Goal: Transaction & Acquisition: Purchase product/service

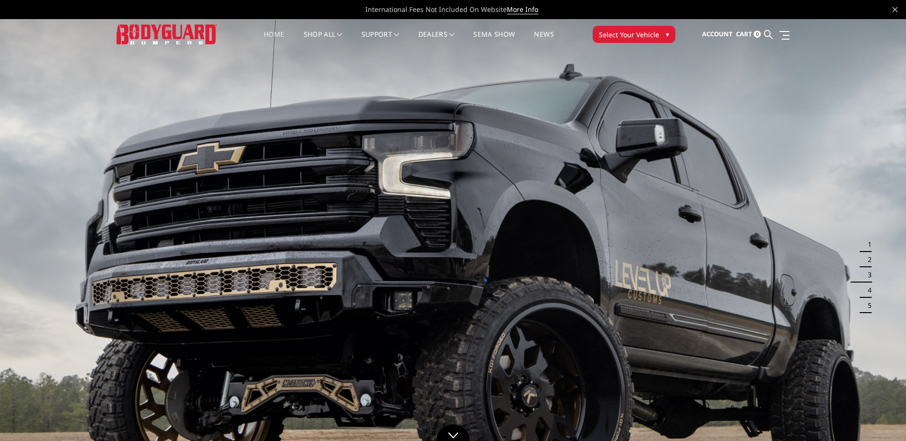
click at [648, 28] on button "Select Your Vehicle ▾" at bounding box center [634, 34] width 83 height 17
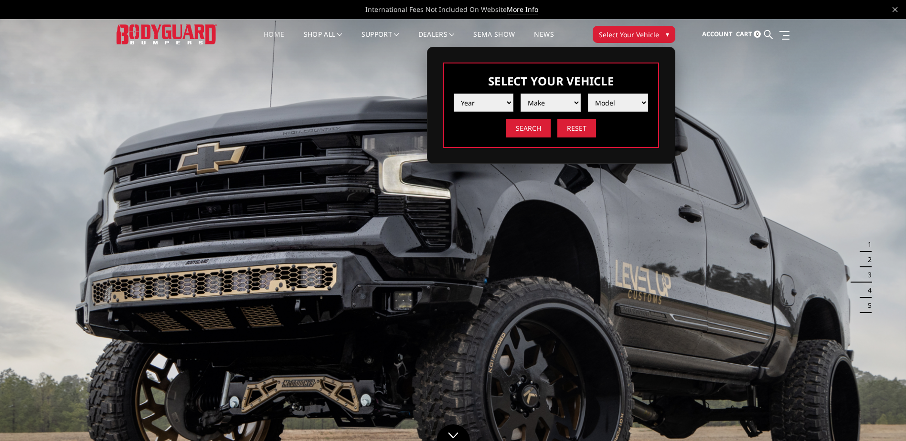
click at [490, 103] on select "Year 2025 2024 2023 2022 2021 2020 2019 2018 2017 2016 2015 2014 2013 2012 2011…" at bounding box center [484, 103] width 60 height 18
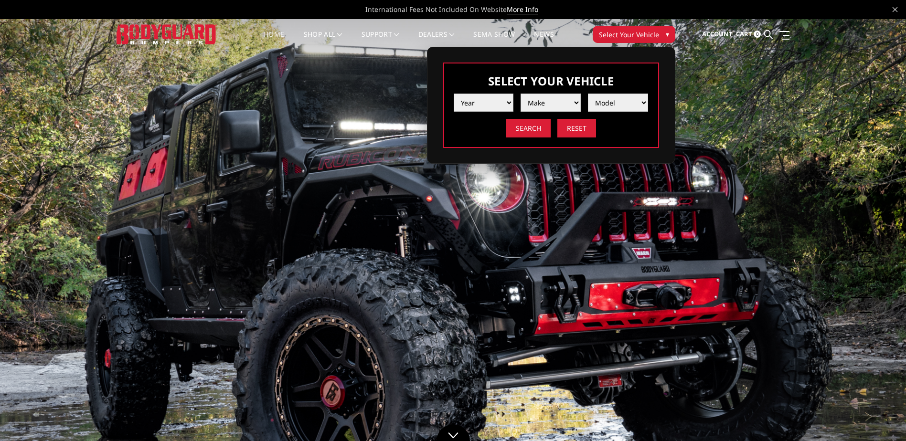
select select "yr_2025"
click at [454, 94] on select "Year 2025 2024 2023 2022 2021 2020 2019 2018 2017 2016 2015 2014 2013 2012 2011…" at bounding box center [484, 103] width 60 height 18
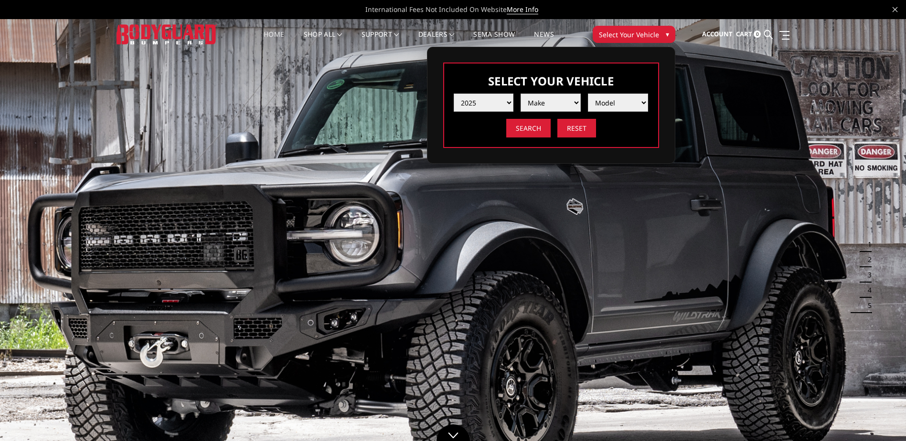
click at [548, 106] on select "Make Chevrolet Ford GMC Ram Toyota" at bounding box center [550, 103] width 60 height 18
select select "mk_chevrolet"
click at [520, 94] on select "Make Chevrolet Ford GMC Ram Toyota" at bounding box center [550, 103] width 60 height 18
click at [607, 104] on select "Model Silverado 1500 Silverado 2500 / 3500 Silverado 4500 / 5500 / 6500" at bounding box center [618, 103] width 60 height 18
select select "md_silverado-1500"
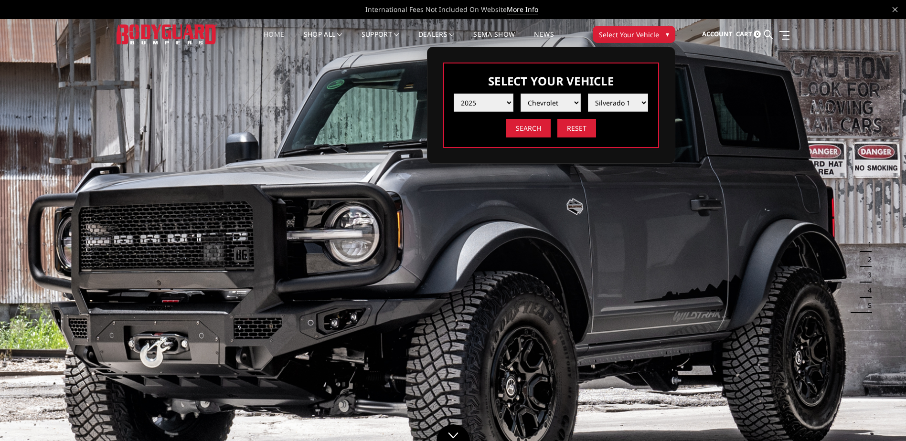
click at [588, 94] on select "Model Silverado 1500 Silverado 2500 / 3500 Silverado 4500 / 5500 / 6500" at bounding box center [618, 103] width 60 height 18
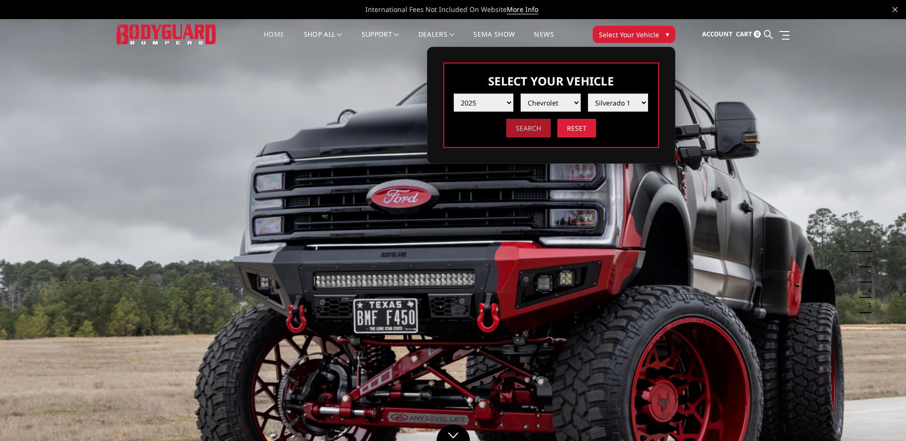
click at [531, 130] on input "Search" at bounding box center [528, 128] width 44 height 19
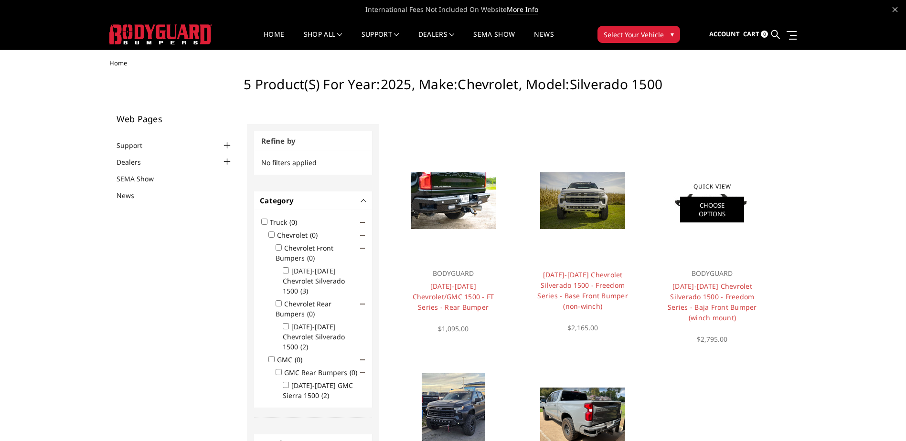
click at [710, 205] on link "Choose Options" at bounding box center [712, 210] width 64 height 26
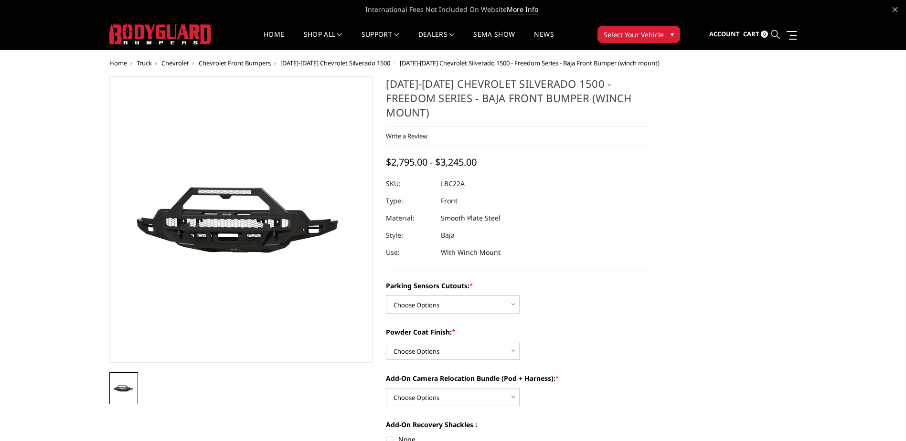
click at [776, 33] on icon at bounding box center [775, 34] width 9 height 9
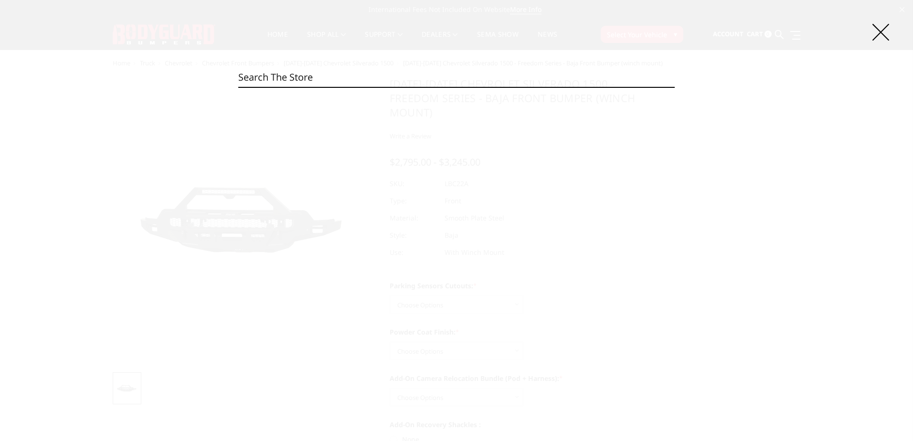
click at [333, 75] on input "Search" at bounding box center [456, 77] width 436 height 19
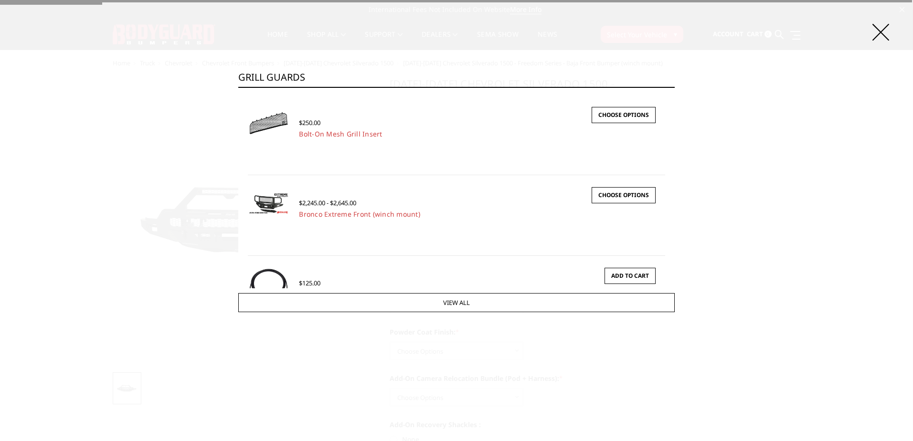
type input "gRILL GUARDS"
click at [675, 87] on input "Search" at bounding box center [675, 87] width 0 height 0
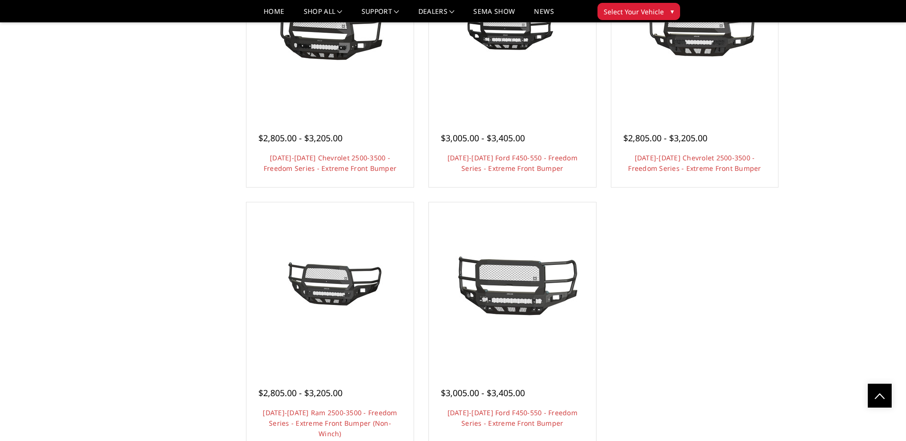
scroll to position [1496, 0]
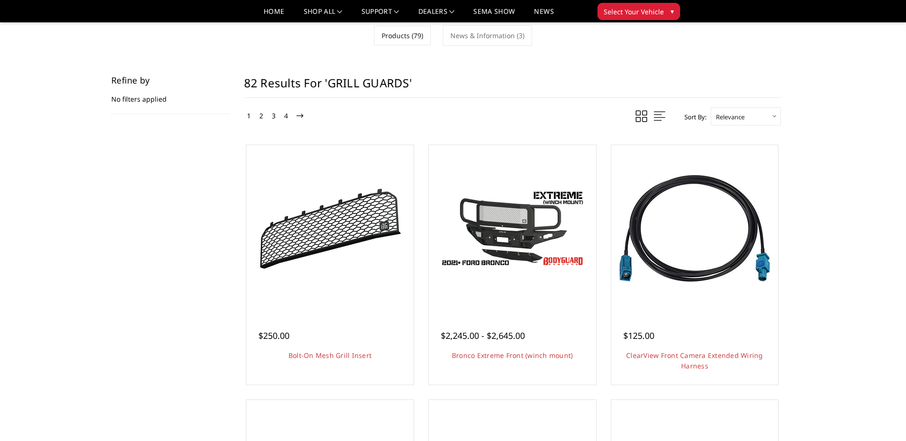
scroll to position [0, 0]
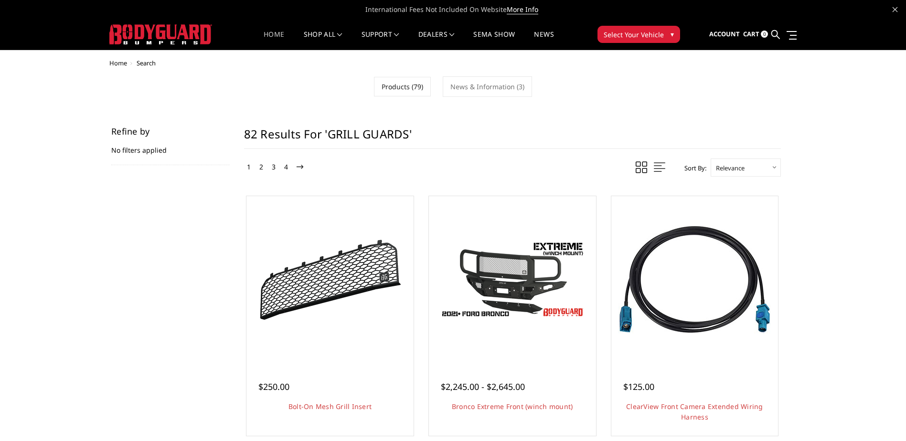
click at [272, 38] on link "Home" at bounding box center [274, 40] width 21 height 19
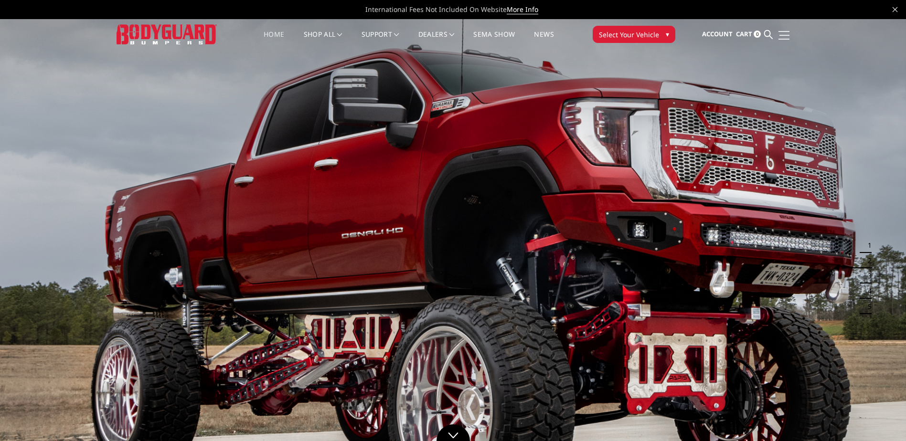
click at [786, 35] on span at bounding box center [784, 35] width 10 height 1
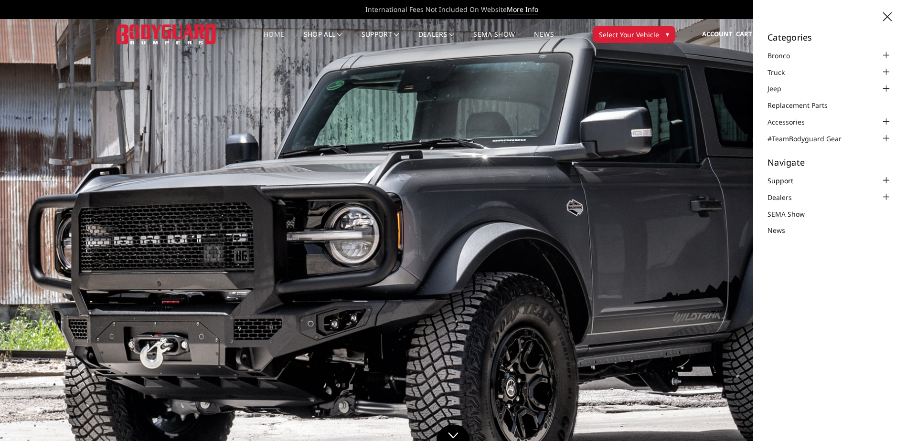
click at [774, 184] on link "Support" at bounding box center [786, 181] width 38 height 10
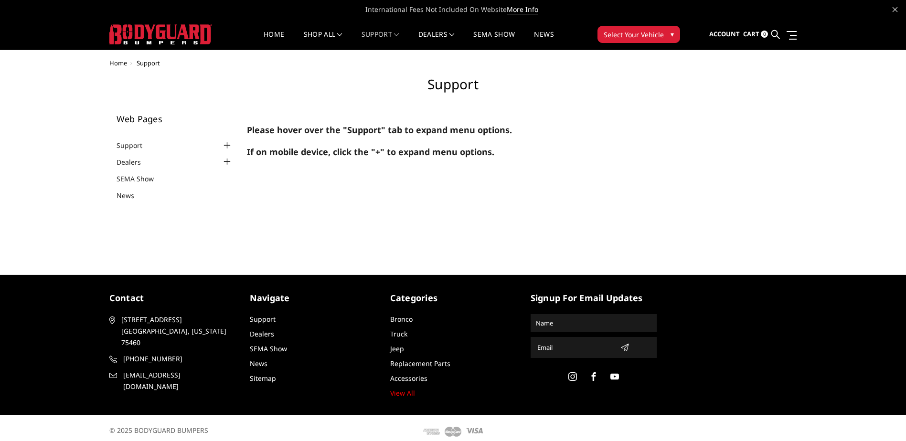
click at [494, 146] on strong "If on mobile device, click the "+" to expand menu options." at bounding box center [370, 151] width 247 height 11
click at [632, 28] on button "Select Your Vehicle ▾" at bounding box center [638, 34] width 83 height 17
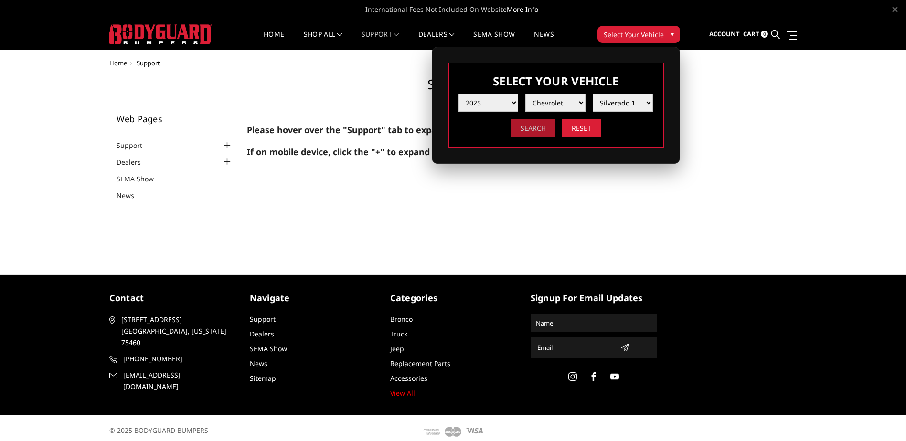
click at [535, 125] on input "Search" at bounding box center [533, 128] width 44 height 19
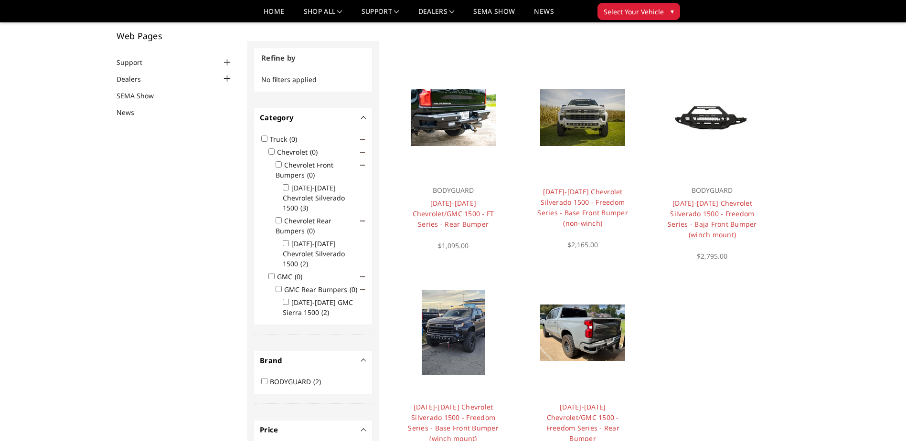
scroll to position [61, 0]
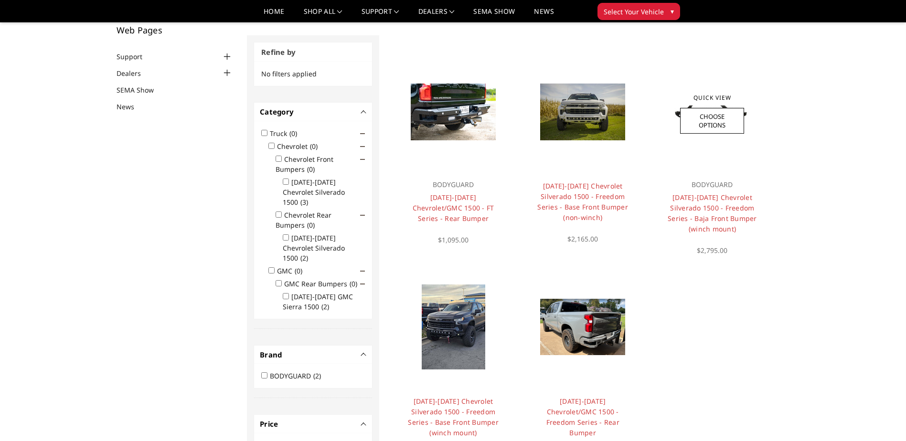
click at [708, 187] on p "BODYGUARD" at bounding box center [712, 184] width 96 height 11
click at [706, 201] on link "[DATE]-[DATE] Chevrolet Silverado 1500 - Freedom Series - Baja Front Bumper (wi…" at bounding box center [712, 213] width 89 height 41
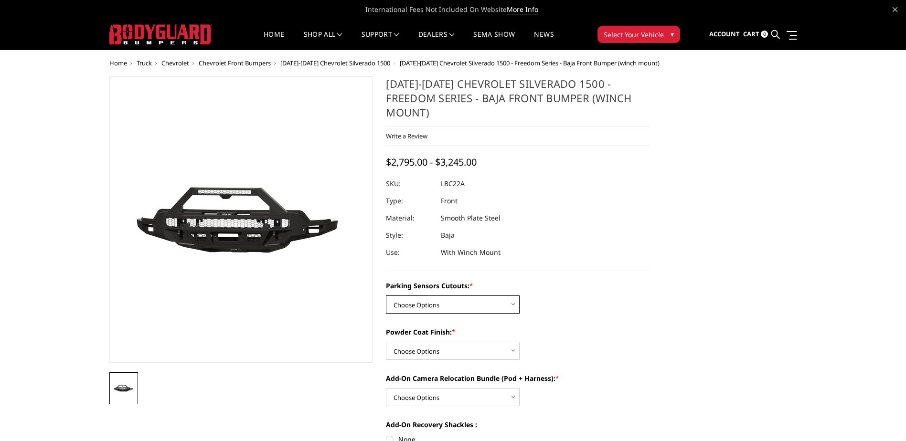
click at [510, 296] on select "Choose Options Yes - I have parking sensors No - I do NOT have parking sensors" at bounding box center [453, 305] width 134 height 18
select select "4386"
click at [386, 296] on select "Choose Options Yes - I have parking sensors No - I do NOT have parking sensors" at bounding box center [453, 305] width 134 height 18
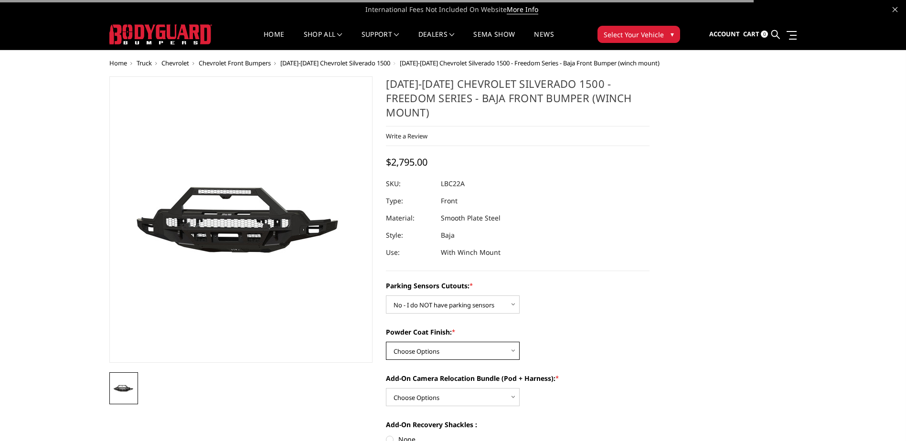
click at [499, 342] on select "Choose Options Bare Metal Textured Black Powder Coat" at bounding box center [453, 351] width 134 height 18
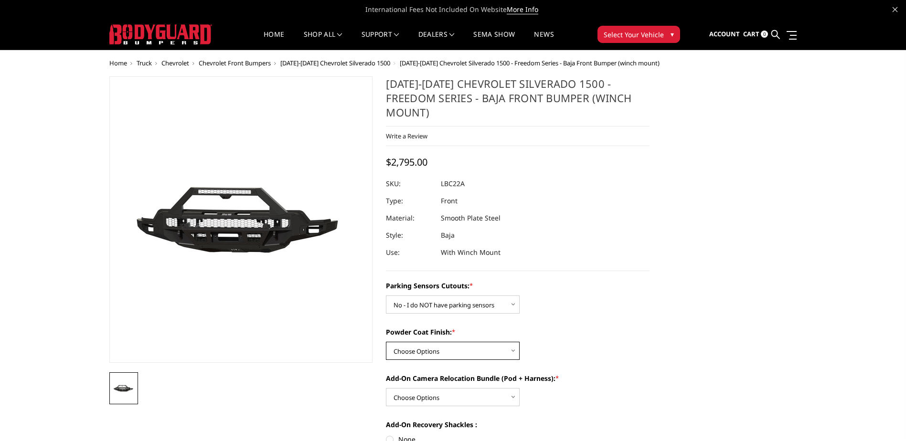
select select "4390"
click at [386, 342] on select "Choose Options Bare Metal Textured Black Powder Coat" at bounding box center [453, 351] width 134 height 18
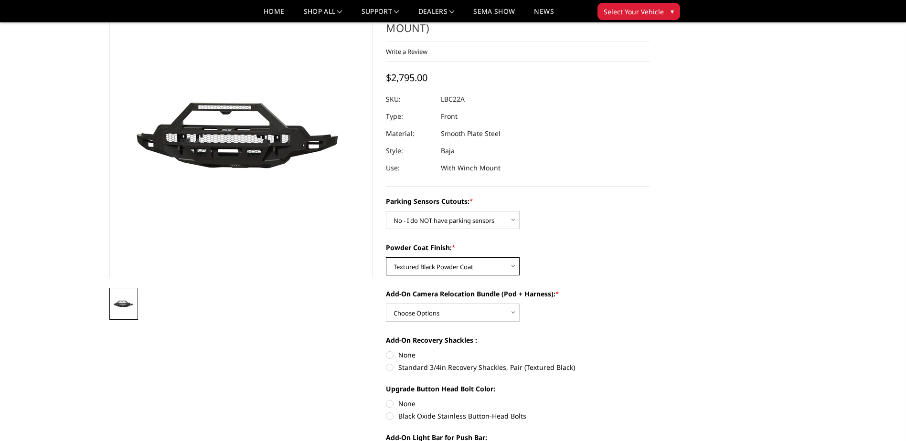
scroll to position [64, 0]
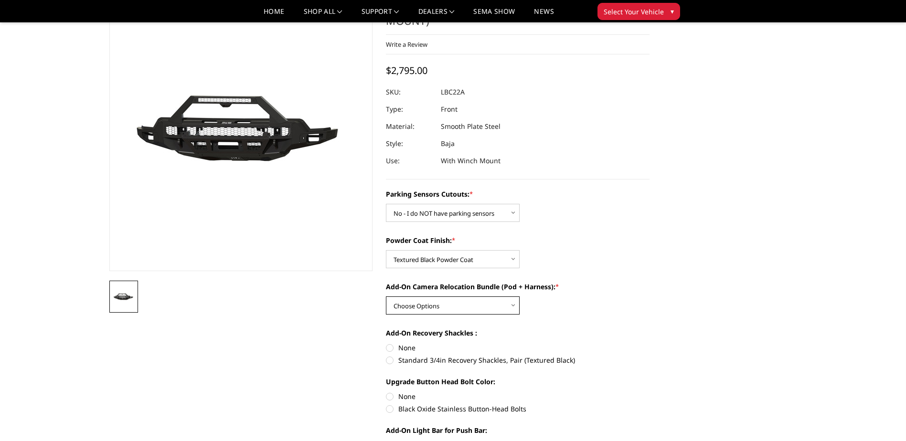
click at [510, 297] on select "Choose Options WITH front camera relocation harness + pod mount WITHOUT front c…" at bounding box center [453, 306] width 134 height 18
select select "4392"
click at [386, 297] on select "Choose Options WITH front camera relocation harness + pod mount WITHOUT front c…" at bounding box center [453, 306] width 134 height 18
click at [387, 343] on label "None" at bounding box center [518, 348] width 264 height 10
click at [386, 343] on input "None" at bounding box center [386, 343] width 0 height 0
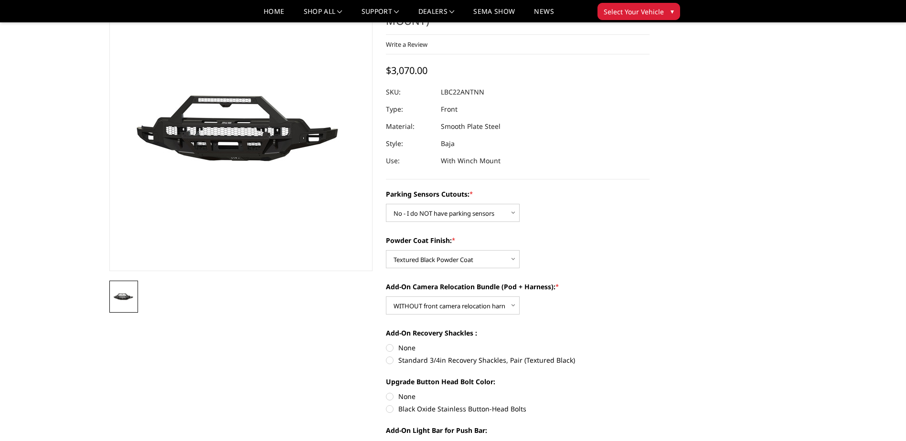
radio input "true"
click at [389, 392] on label "None" at bounding box center [518, 397] width 264 height 10
click at [386, 392] on input "None" at bounding box center [386, 392] width 0 height 0
radio input "true"
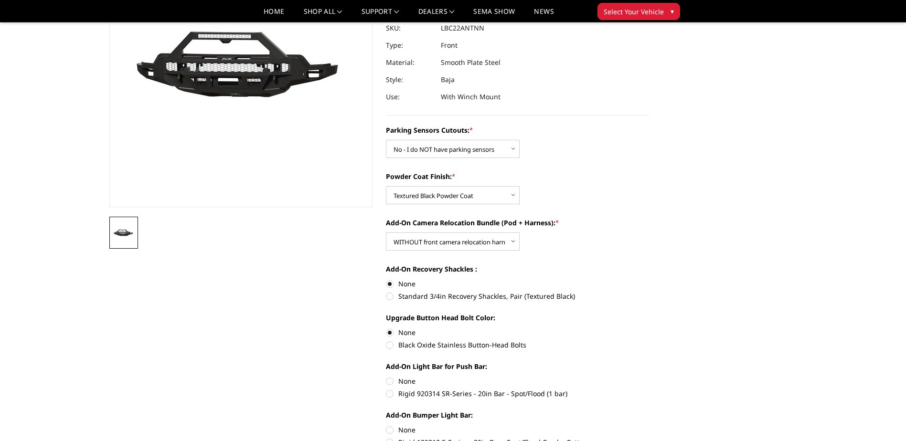
click at [387, 376] on label "None" at bounding box center [518, 381] width 264 height 10
click at [386, 376] on input "None" at bounding box center [386, 376] width 0 height 0
radio input "true"
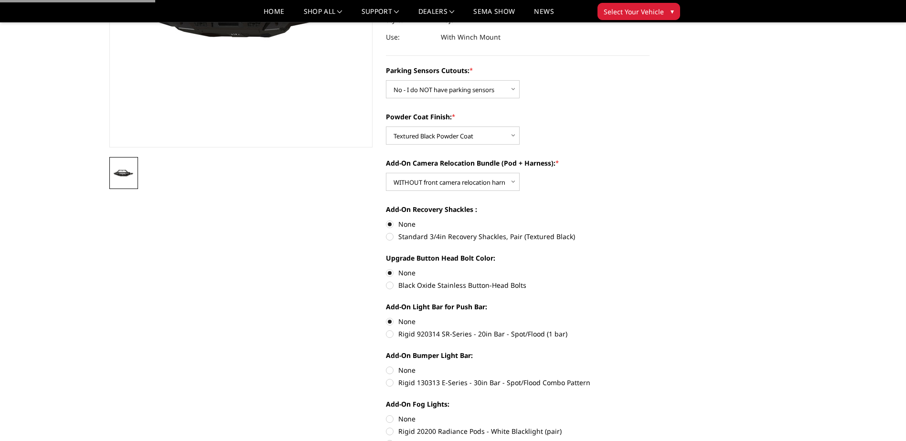
scroll to position [191, 0]
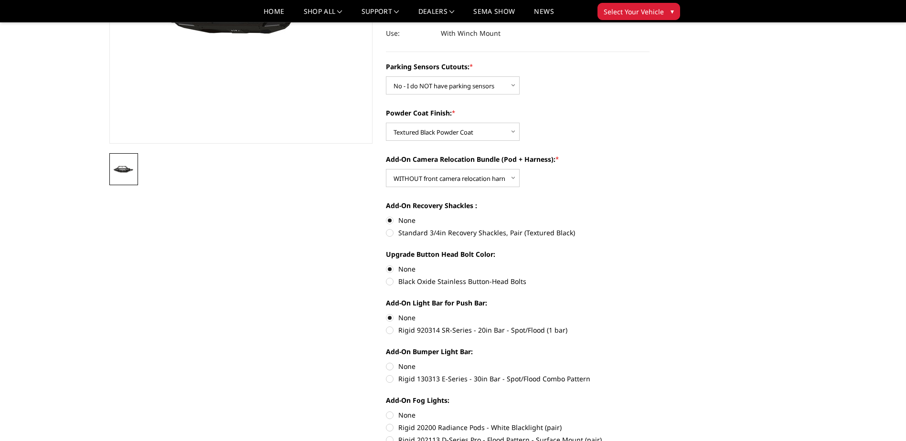
click at [392, 313] on label "None" at bounding box center [518, 318] width 264 height 10
click at [386, 313] on input "None" at bounding box center [386, 313] width 0 height 0
click at [390, 325] on label "Rigid 920314 SR-Series - 20in Bar - Spot/Flood (1 bar)" at bounding box center [518, 330] width 264 height 10
click at [649, 313] on input "Rigid 920314 SR-Series - 20in Bar - Spot/Flood (1 bar)" at bounding box center [649, 313] width 0 height 0
radio input "true"
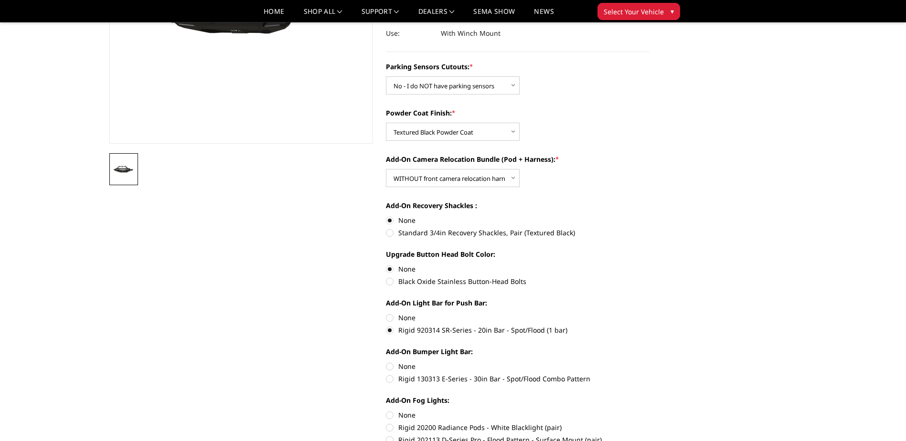
click at [390, 313] on label "None" at bounding box center [518, 318] width 264 height 10
click at [386, 313] on input "None" at bounding box center [386, 313] width 0 height 0
radio input "true"
click at [388, 361] on label "None" at bounding box center [518, 366] width 264 height 10
click at [386, 361] on input "None" at bounding box center [386, 361] width 0 height 0
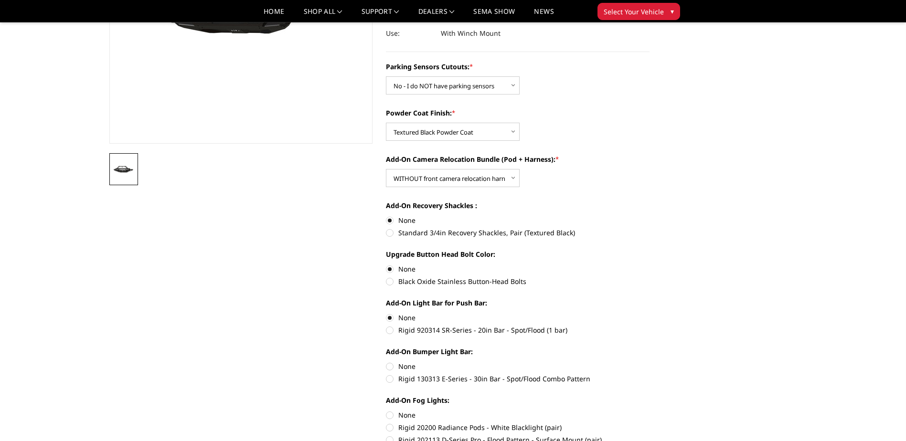
radio input "true"
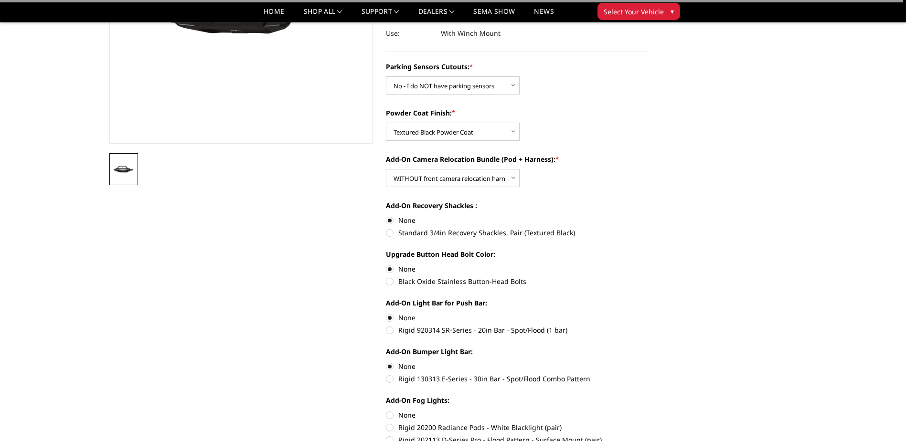
click at [392, 410] on label "None" at bounding box center [518, 415] width 264 height 10
click at [386, 410] on input "None" at bounding box center [386, 410] width 0 height 0
radio input "true"
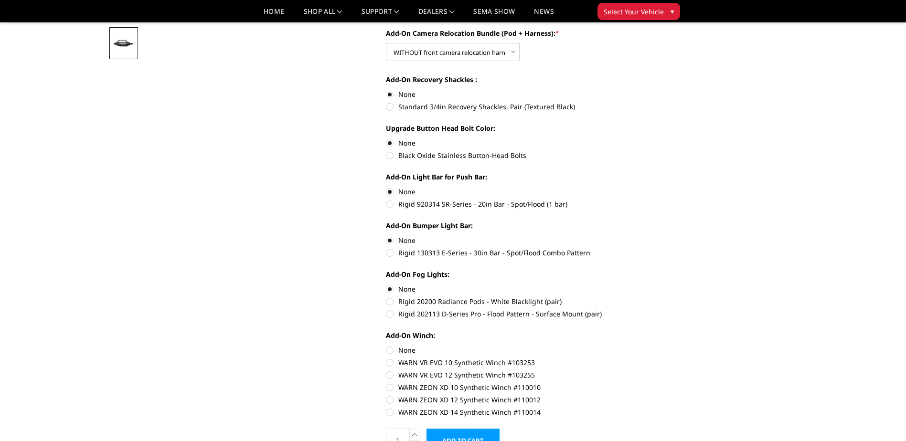
scroll to position [318, 0]
click at [391, 295] on label "Rigid 20200 Radiance Pods - White Blacklight (pair)" at bounding box center [518, 300] width 264 height 10
click at [649, 283] on input "Rigid 20200 Radiance Pods - White Blacklight (pair)" at bounding box center [649, 283] width 0 height 0
radio input "true"
click at [388, 198] on label "Rigid 920314 SR-Series - 20in Bar - Spot/Flood (1 bar)" at bounding box center [518, 203] width 264 height 10
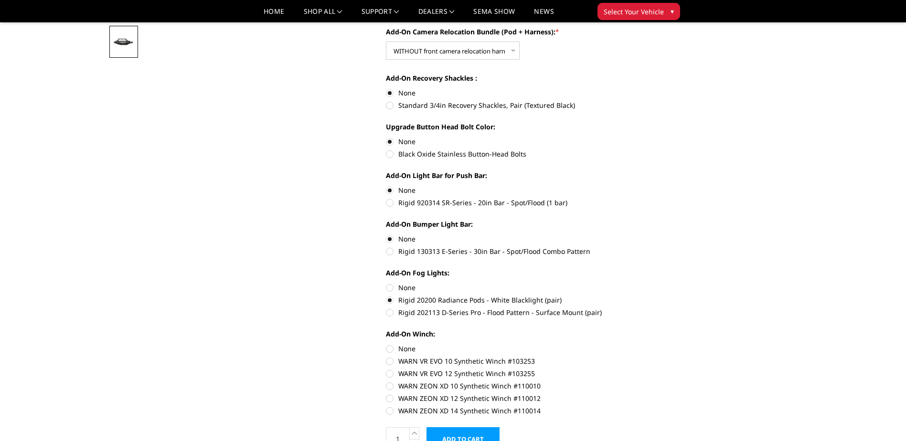
click at [649, 186] on input "Rigid 920314 SR-Series - 20in Bar - Spot/Flood (1 bar)" at bounding box center [649, 185] width 0 height 0
radio input "true"
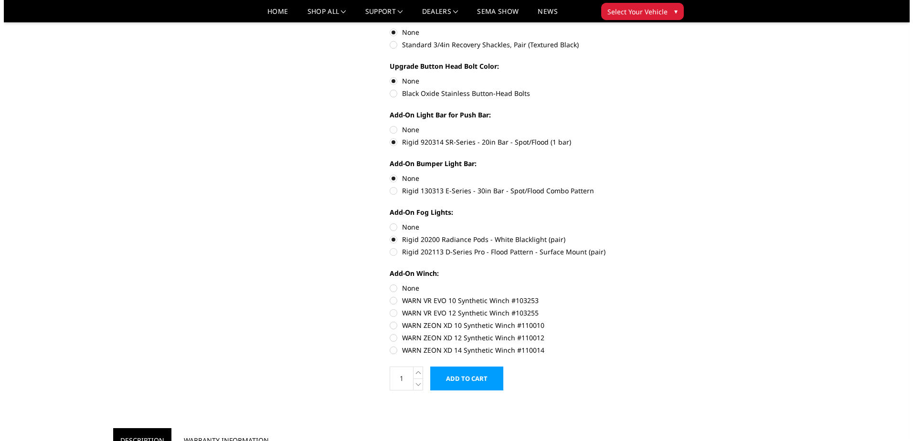
scroll to position [382, 0]
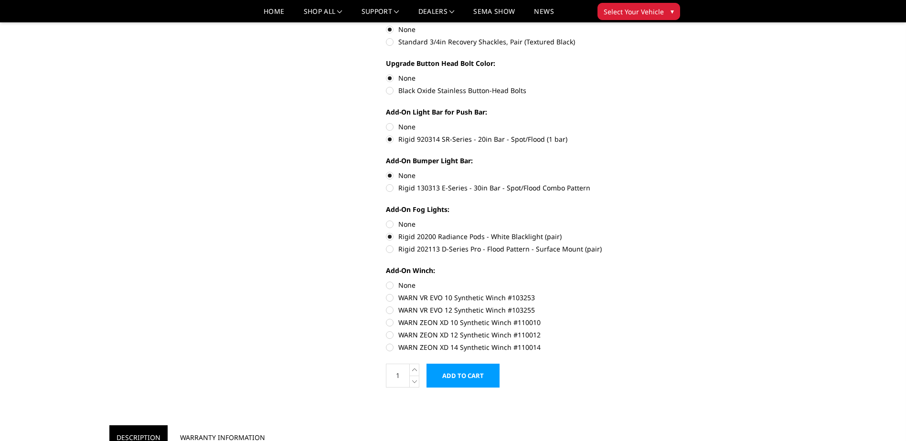
click at [392, 280] on label "None" at bounding box center [518, 285] width 264 height 10
click at [386, 280] on input "None" at bounding box center [386, 280] width 0 height 0
radio input "true"
click at [458, 364] on input "Add to Cart" at bounding box center [462, 376] width 73 height 24
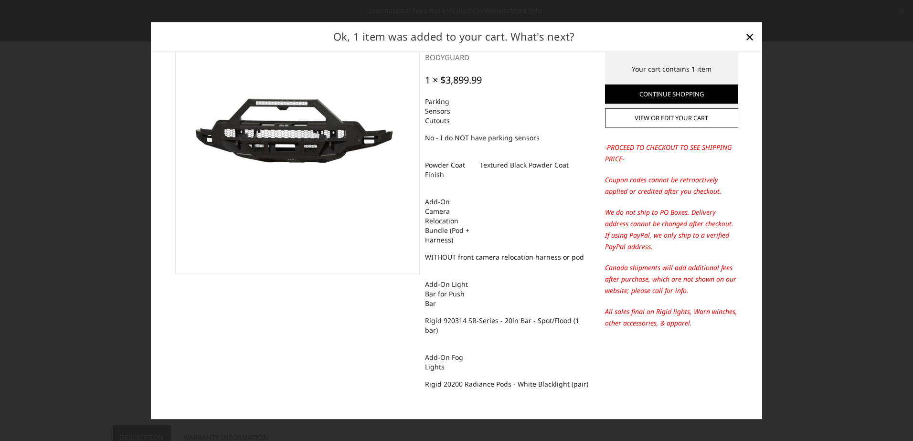
scroll to position [82, 0]
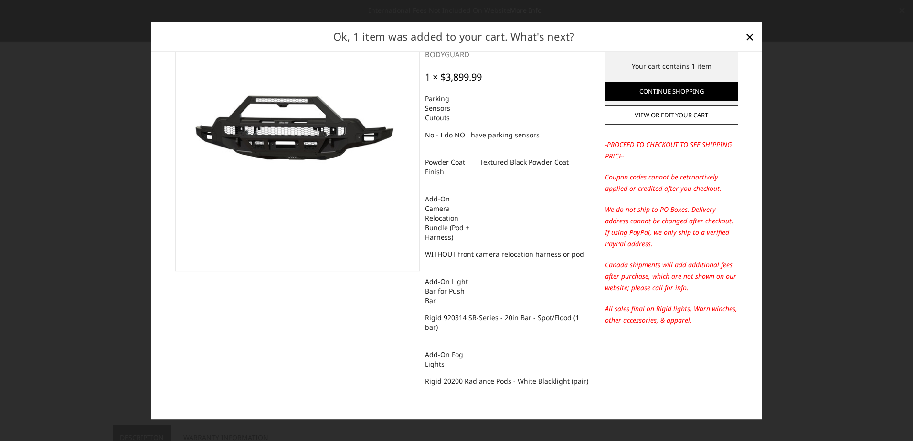
drag, startPoint x: 198, startPoint y: 61, endPoint x: 682, endPoint y: 380, distance: 579.8
click at [682, 380] on div "Proceed to checkout Order subtotal $3,899.99 Your cart contains 1 item Continue…" at bounding box center [456, 236] width 611 height 368
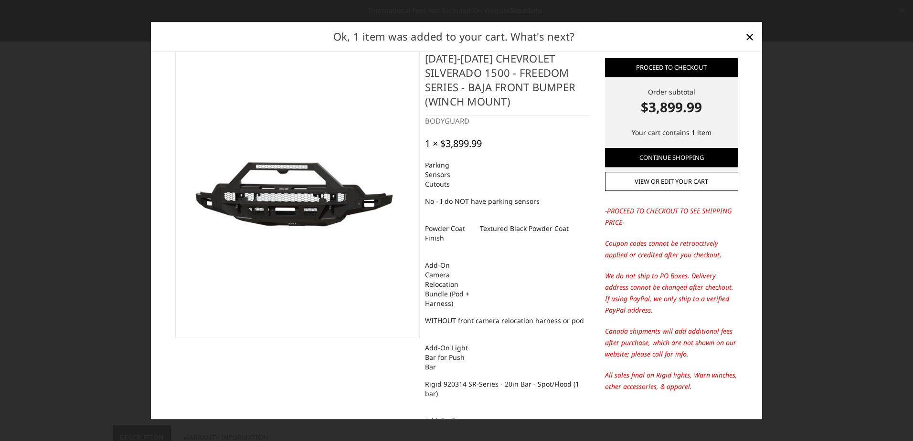
scroll to position [0, 0]
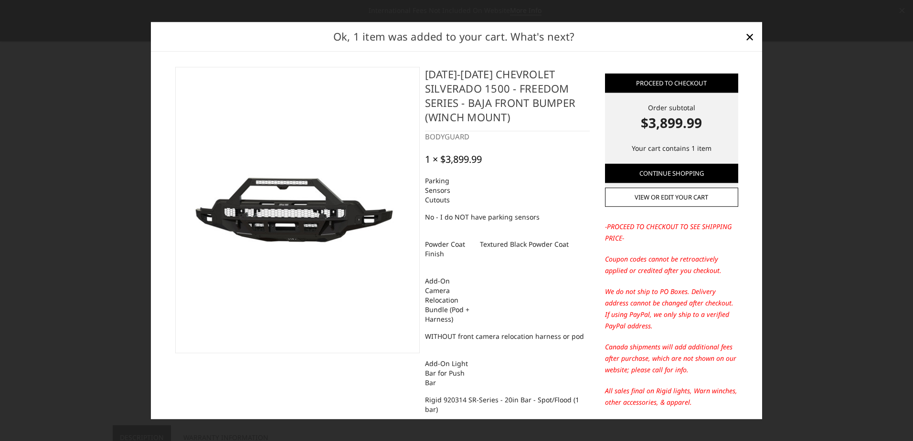
drag, startPoint x: 190, startPoint y: 63, endPoint x: 732, endPoint y: 410, distance: 643.6
click at [732, 410] on div "Proceed to checkout Order subtotal $3,899.99 Your cart contains 1 item Continue…" at bounding box center [456, 236] width 611 height 368
drag, startPoint x: 532, startPoint y: 177, endPoint x: 304, endPoint y: 409, distance: 325.5
click at [304, 409] on section "[DATE]-[DATE] Chevrolet Silverado 1500 - Freedom Series - Baja Front Bumper (wi…" at bounding box center [385, 281] width 430 height 429
click at [301, 388] on section "[DATE]-[DATE] Chevrolet Silverado 1500 - Freedom Series - Baja Front Bumper (wi…" at bounding box center [385, 281] width 430 height 429
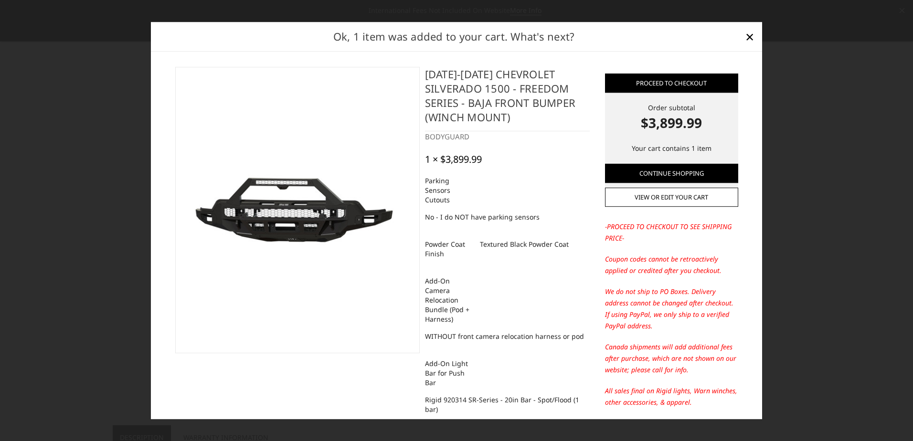
click at [345, 382] on section "[DATE]-[DATE] Chevrolet Silverado 1500 - Freedom Series - Baja Front Bumper (wi…" at bounding box center [385, 281] width 430 height 429
click at [616, 53] on div "Proceed to checkout Order subtotal $3,899.99 Your cart contains 1 item Continue…" at bounding box center [456, 236] width 611 height 368
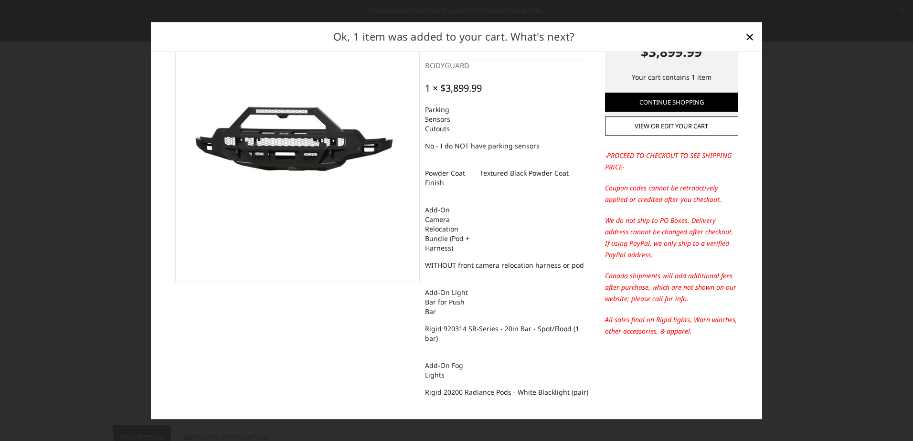
scroll to position [82, 0]
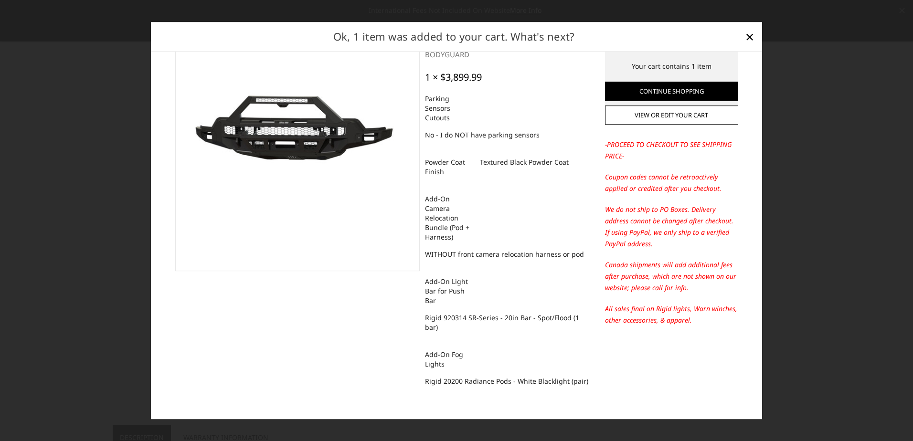
click at [655, 349] on section "Proceed to checkout Order subtotal $3,899.99 Your cart contains 1 item Continue…" at bounding box center [671, 171] width 143 height 372
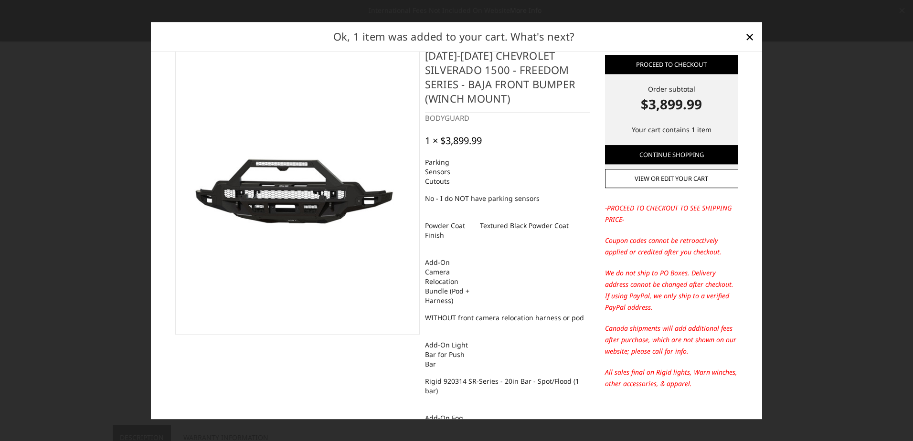
scroll to position [2, 0]
